Goal: Find specific page/section: Find specific page/section

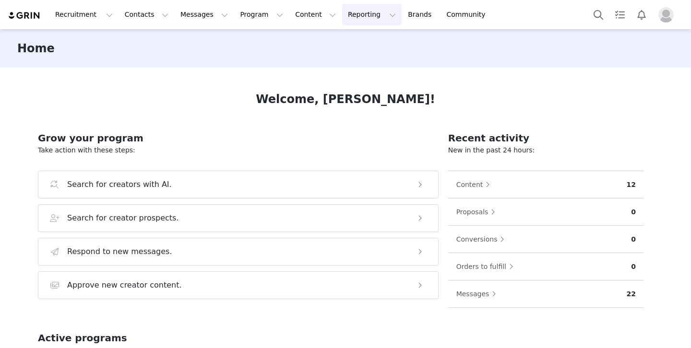
click at [345, 14] on button "Reporting Reporting" at bounding box center [372, 15] width 60 height 22
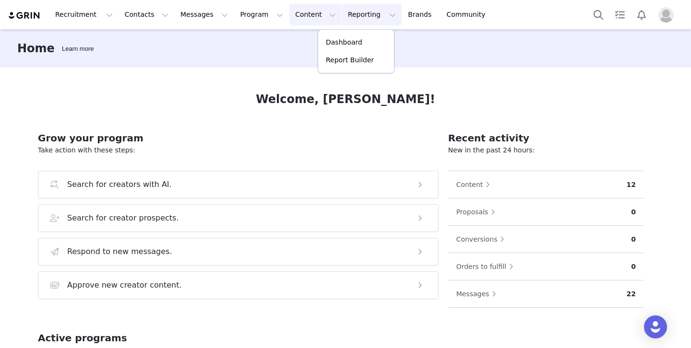
click at [295, 12] on button "Content Content" at bounding box center [315, 15] width 52 height 22
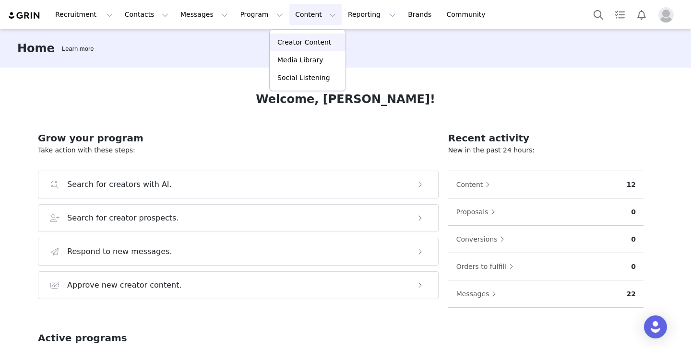
click at [298, 44] on p "Creator Content" at bounding box center [304, 42] width 54 height 10
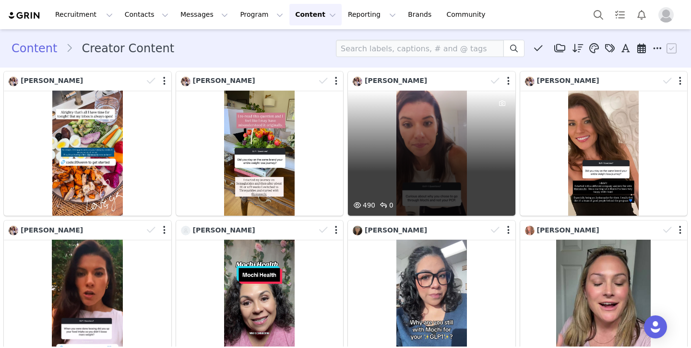
click at [430, 147] on div "490 0" at bounding box center [431, 153] width 167 height 125
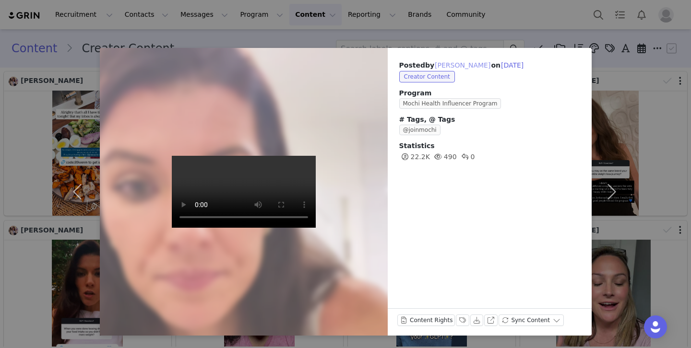
click at [459, 66] on button "[PERSON_NAME]" at bounding box center [462, 66] width 57 height 12
type input "[PERSON_NAME]"
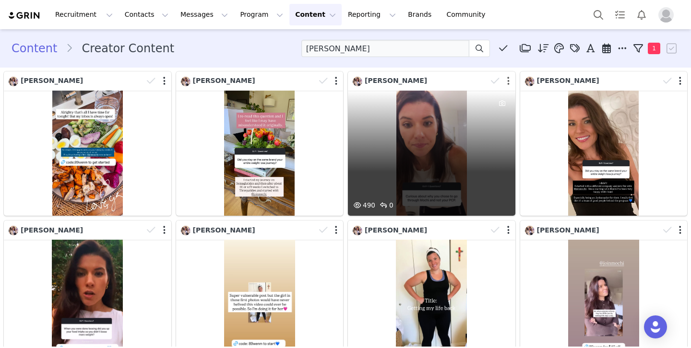
click at [507, 82] on button "button" at bounding box center [508, 81] width 2 height 10
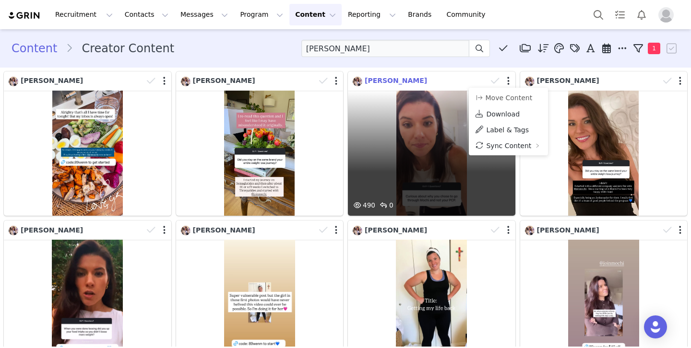
click at [405, 82] on span "[PERSON_NAME]" at bounding box center [396, 81] width 62 height 8
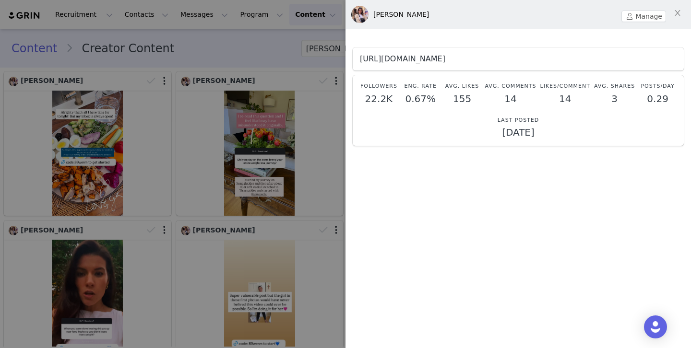
click at [430, 57] on link "[URL][DOMAIN_NAME]" at bounding box center [402, 58] width 85 height 9
click at [680, 9] on button "Close" at bounding box center [677, 13] width 27 height 27
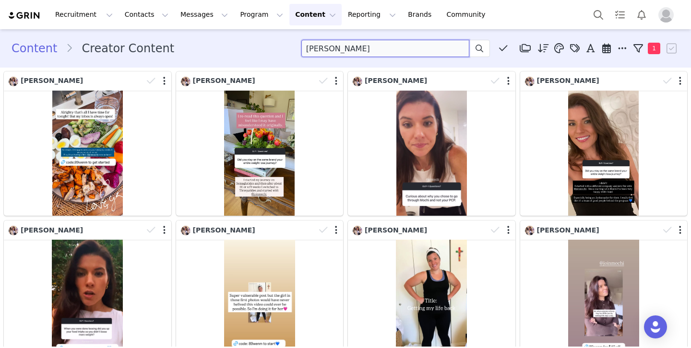
click at [417, 50] on input "[PERSON_NAME]" at bounding box center [385, 48] width 168 height 17
drag, startPoint x: 389, startPoint y: 47, endPoint x: 293, endPoint y: 47, distance: 96.5
click at [293, 47] on div "Content Creator Content [PERSON_NAME] Media Library (0) Folders No folders have…" at bounding box center [346, 48] width 668 height 17
click at [211, 55] on div "Content Creator Content Media Library (0) Folders No folders have been created …" at bounding box center [346, 48] width 668 height 17
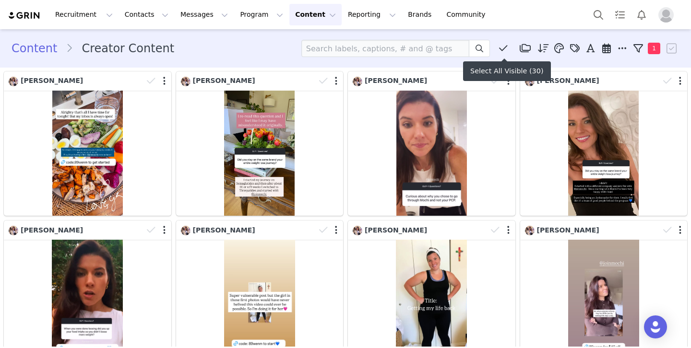
click at [505, 49] on icon at bounding box center [503, 49] width 9 height 10
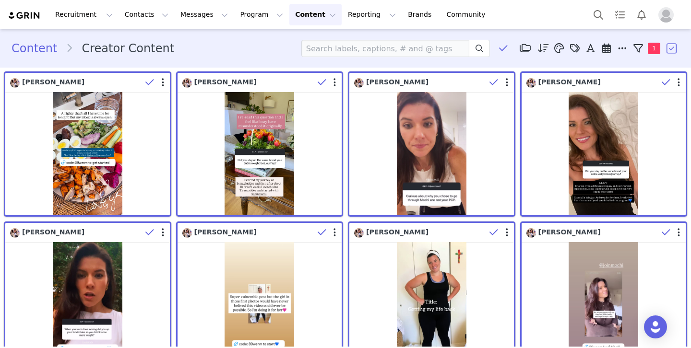
click at [280, 49] on div "Content Creator Content Media Library (0) Folders No folders have been created …" at bounding box center [346, 48] width 668 height 17
click at [485, 48] on span at bounding box center [480, 49] width 12 height 12
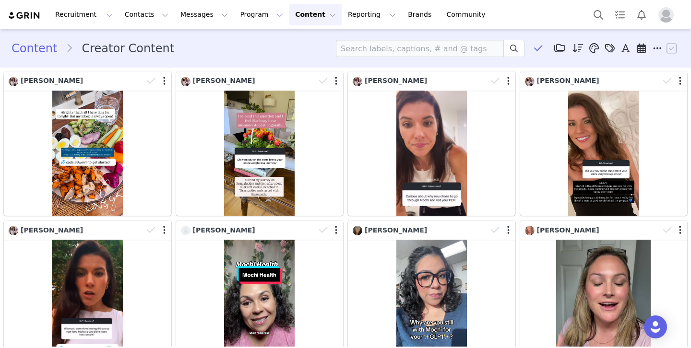
click at [103, 48] on li "Creator Content" at bounding box center [124, 48] width 117 height 17
click at [417, 48] on input at bounding box center [420, 48] width 168 height 17
type input "[GEOGRAPHIC_DATA]"
